Goal: Task Accomplishment & Management: Use online tool/utility

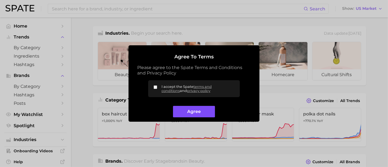
click at [195, 111] on button "Agree" at bounding box center [194, 112] width 42 height 12
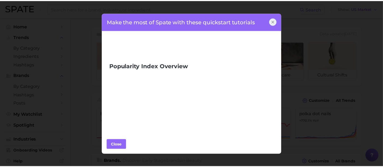
scroll to position [131, 0]
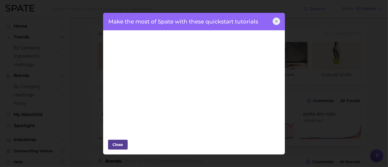
click at [127, 147] on button "Close" at bounding box center [118, 145] width 20 height 10
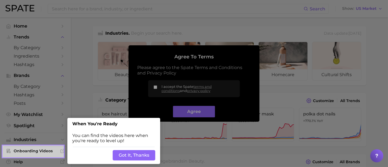
click at [129, 154] on button "Got It, Thanks" at bounding box center [134, 155] width 43 height 10
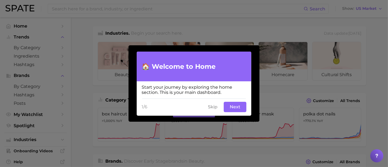
click at [211, 108] on button "Skip" at bounding box center [213, 107] width 16 height 10
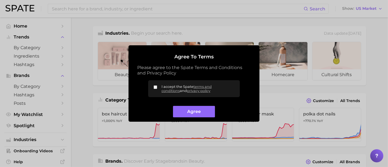
click at [156, 88] on input "I accept the Spate terms and conditions and privacy policy" at bounding box center [156, 87] width 4 height 4
checkbox input "true"
click at [196, 113] on button "Agree" at bounding box center [194, 112] width 42 height 12
